Goal: Communication & Community: Ask a question

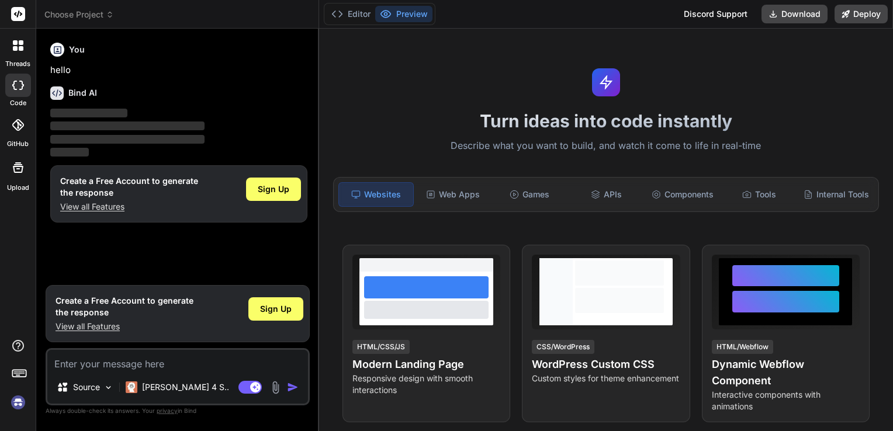
click at [13, 404] on img at bounding box center [18, 403] width 20 height 20
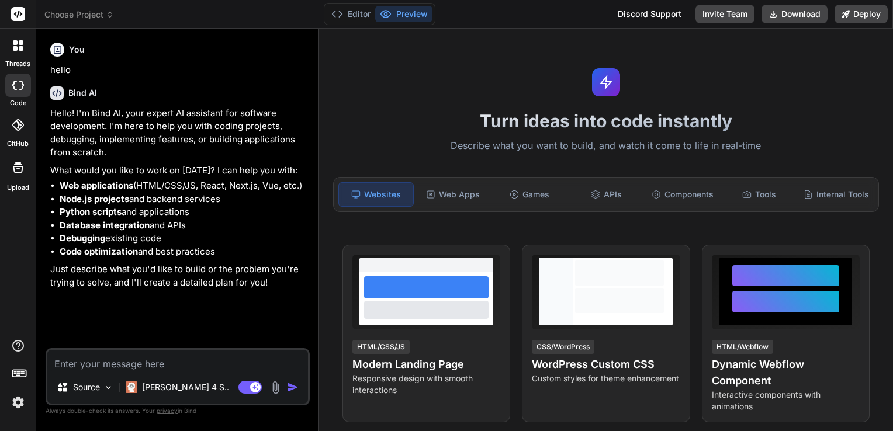
type textarea "x"
click at [16, 407] on img at bounding box center [18, 403] width 20 height 20
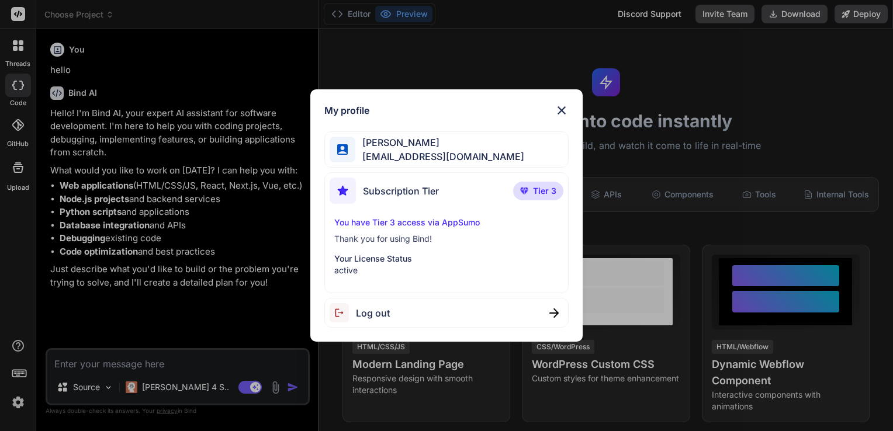
click at [437, 48] on div "My profile 相澤孝信 [EMAIL_ADDRESS][DOMAIN_NAME] Subscription Tier Tier 3 You have …" at bounding box center [446, 215] width 893 height 431
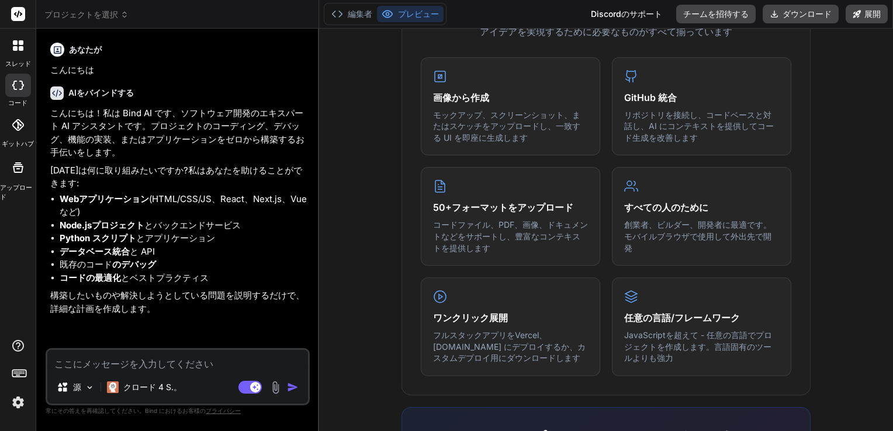
scroll to position [692, 0]
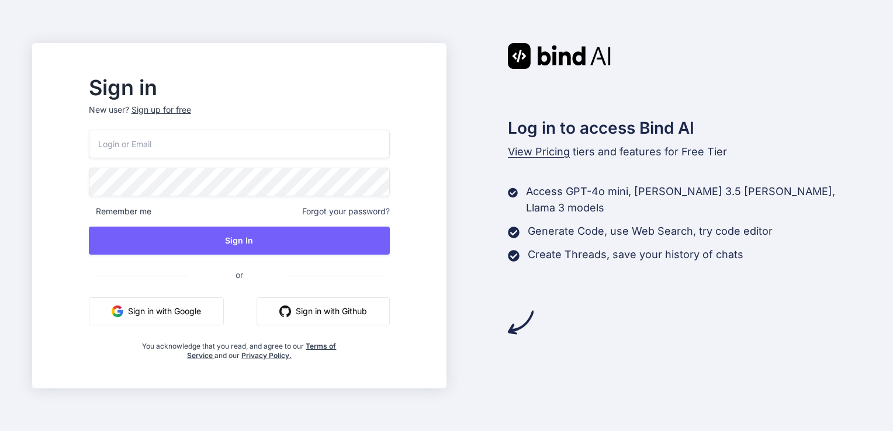
click at [203, 312] on button "Sign in with Google" at bounding box center [156, 311] width 135 height 28
